Goal: Answer question/provide support: Answer question/provide support

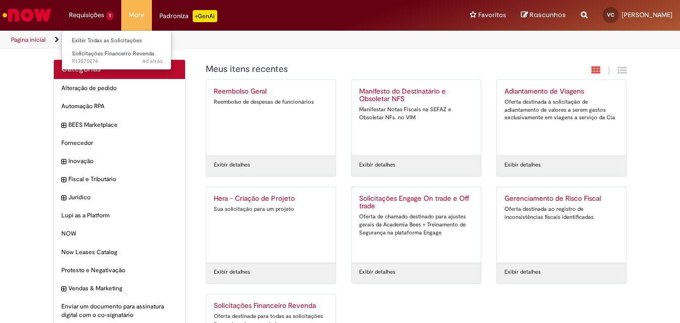
click at [102, 18] on li "Requisições 1 Exibir Todas as Solicitações Solicitações Financeiro Revenda 4d a…" at bounding box center [91, 15] width 60 height 30
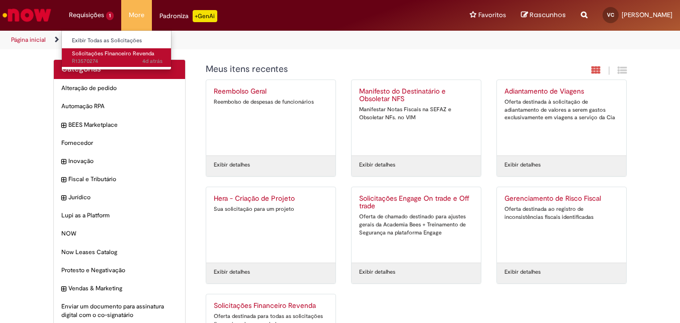
click at [111, 61] on span "4d atrás 4 dias atrás R13570274" at bounding box center [117, 61] width 91 height 8
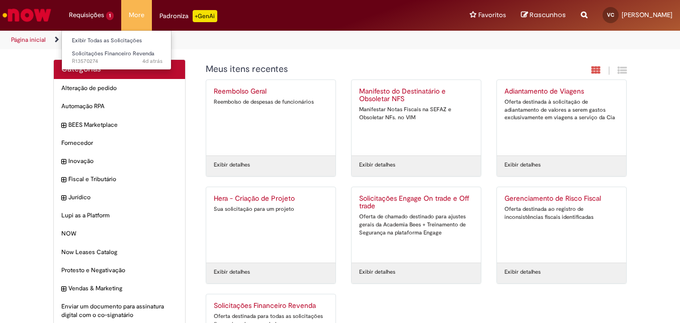
click at [91, 19] on li "Requisições 1 Exibir Todas as Solicitações Solicitações Financeiro Revenda 4d a…" at bounding box center [91, 15] width 60 height 30
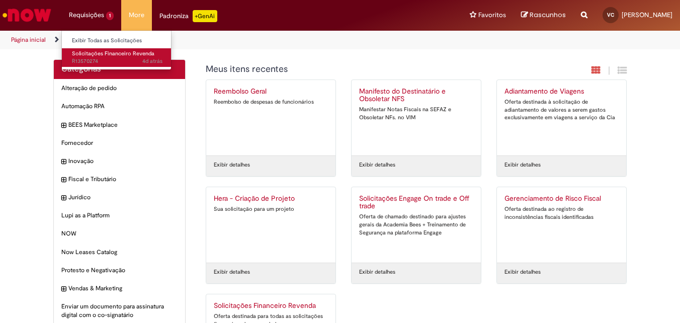
click at [105, 55] on span "Solicitações Financeiro Revenda" at bounding box center [113, 54] width 83 height 8
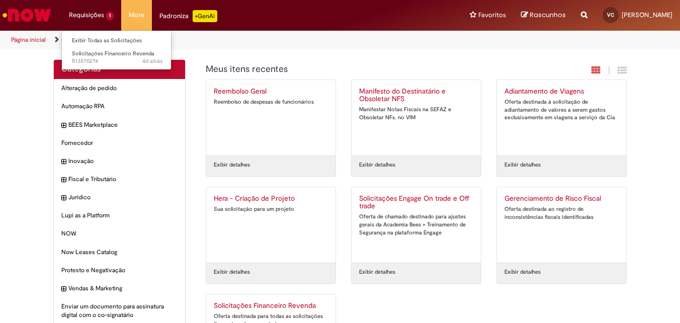
click at [86, 16] on li "Requisições 1 Exibir Todas as Solicitações Solicitações Financeiro Revenda 4d a…" at bounding box center [91, 15] width 60 height 30
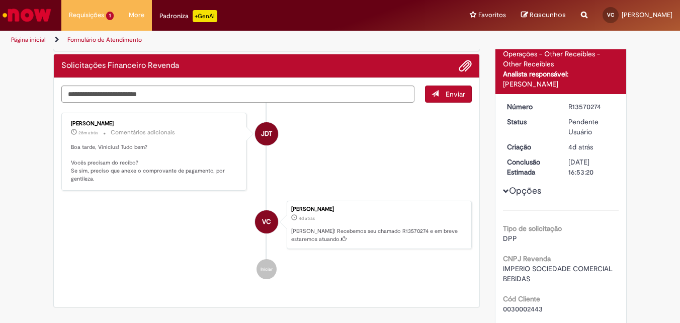
scroll to position [50, 0]
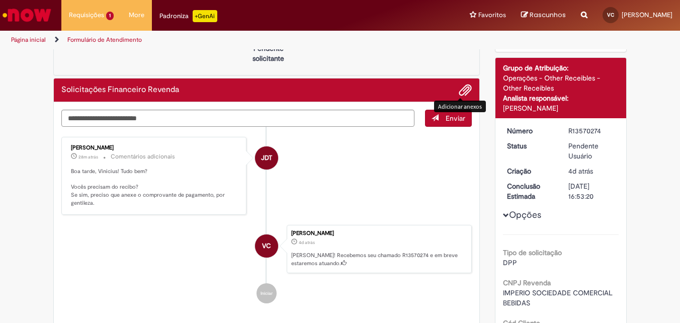
click at [459, 90] on span "Adicionar anexos" at bounding box center [465, 91] width 12 height 12
click at [462, 90] on span "Adicionar anexos" at bounding box center [465, 91] width 12 height 12
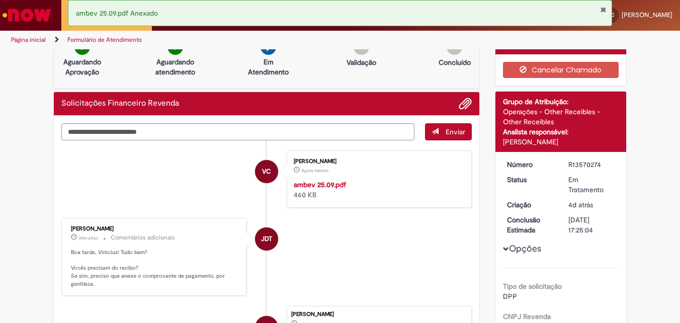
scroll to position [0, 0]
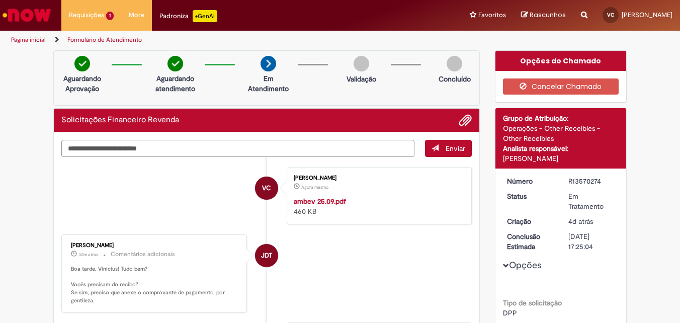
click at [228, 143] on textarea "Digite sua mensagem aqui..." at bounding box center [237, 148] width 353 height 17
type textarea "**********"
click at [438, 148] on button "Enviar" at bounding box center [448, 148] width 47 height 17
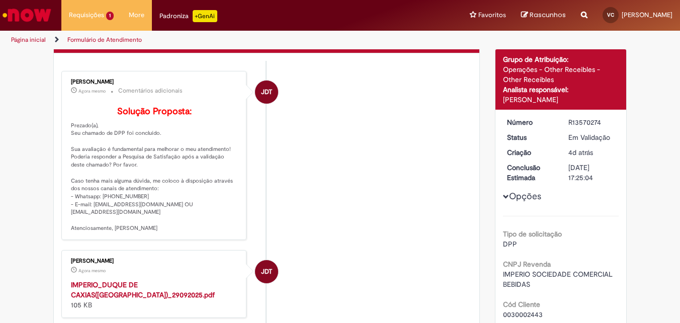
scroll to position [151, 0]
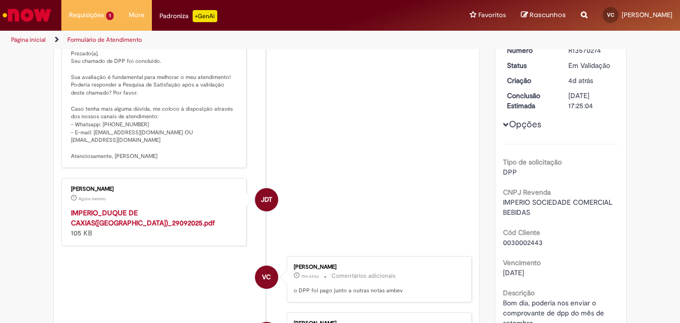
click at [124, 227] on strong "IMPERIO_DUQUE DE CAXIAS([GEOGRAPHIC_DATA])_29092025.pdf" at bounding box center [143, 217] width 144 height 19
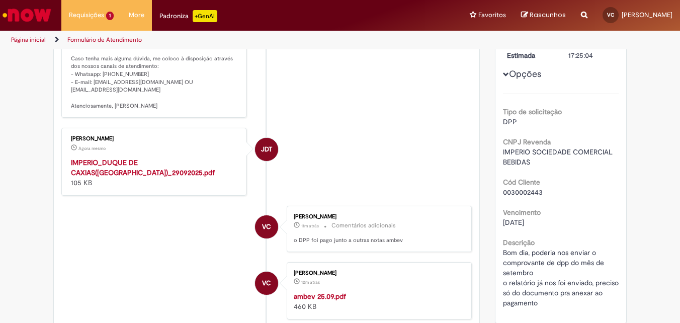
scroll to position [0, 0]
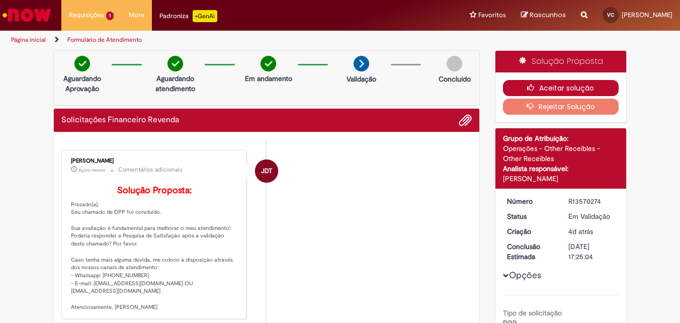
click at [569, 89] on button "Aceitar solução" at bounding box center [561, 88] width 116 height 16
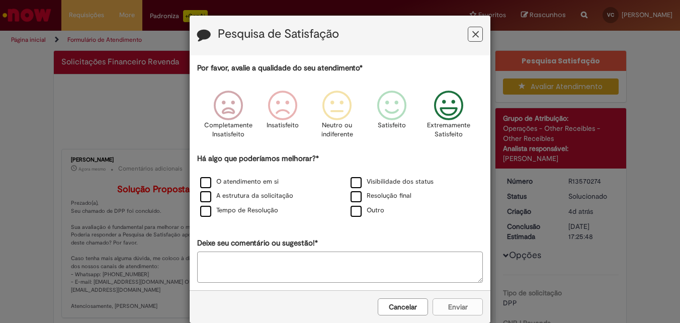
click at [447, 104] on icon "Feedback" at bounding box center [449, 106] width 38 height 30
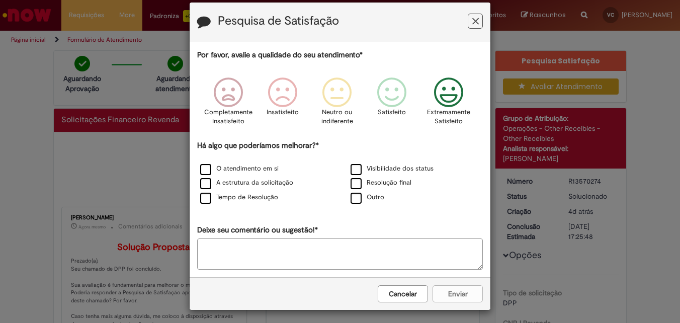
scroll to position [17, 0]
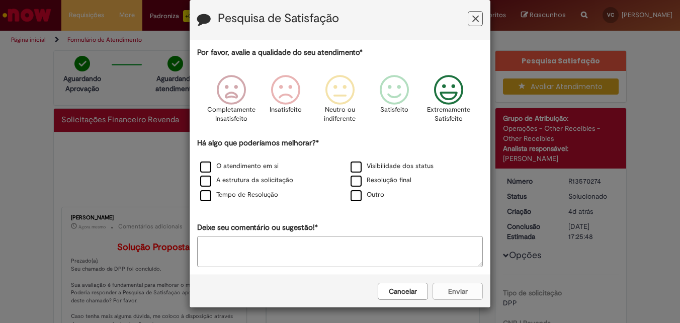
click at [462, 293] on div "Cancelar Enviar" at bounding box center [340, 291] width 301 height 33
click at [463, 293] on div "Cancelar Enviar" at bounding box center [340, 291] width 301 height 33
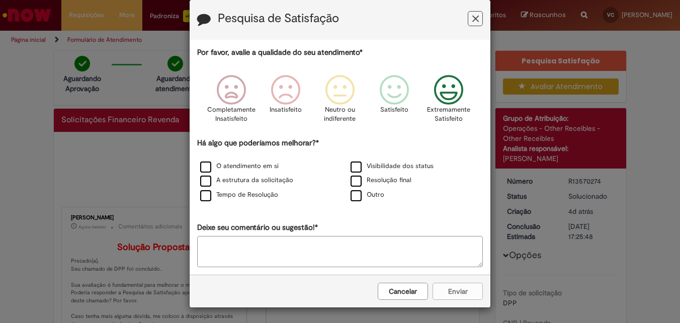
click at [463, 293] on div "Cancelar Enviar" at bounding box center [340, 291] width 301 height 33
click at [207, 177] on label "A estrutura da solicitação" at bounding box center [246, 181] width 93 height 10
click at [465, 297] on button "Enviar" at bounding box center [458, 291] width 50 height 17
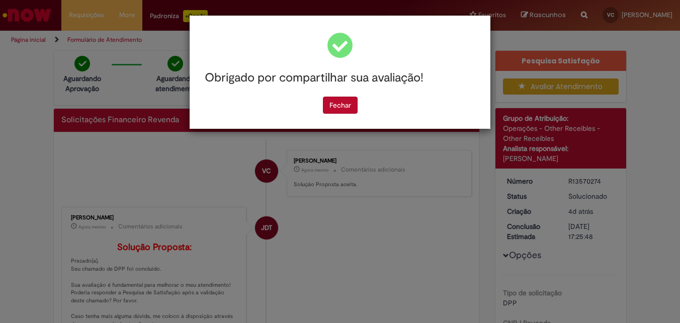
scroll to position [0, 0]
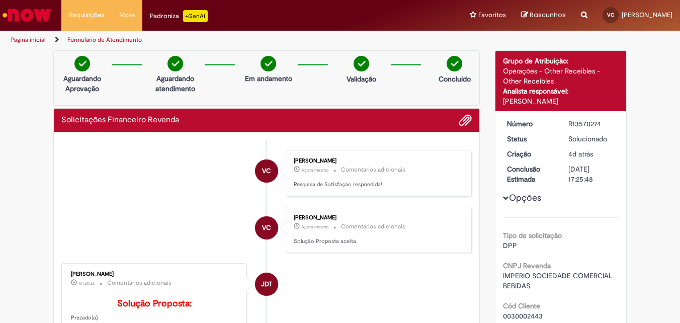
drag, startPoint x: 439, startPoint y: 287, endPoint x: 431, endPoint y: 287, distance: 8.1
drag, startPoint x: 431, startPoint y: 287, endPoint x: 300, endPoint y: 277, distance: 131.2
